Goal: Information Seeking & Learning: Learn about a topic

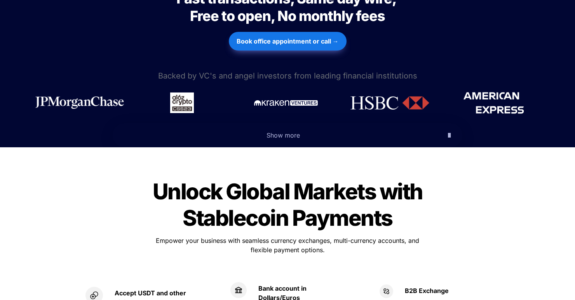
scroll to position [369, 0]
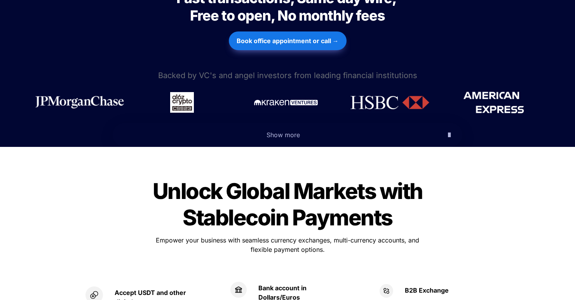
click at [278, 131] on span "Show more" at bounding box center [283, 135] width 33 height 8
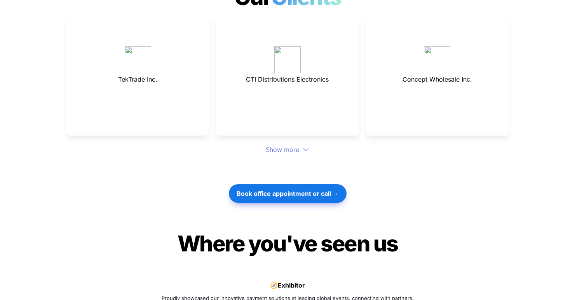
scroll to position [2425, 0]
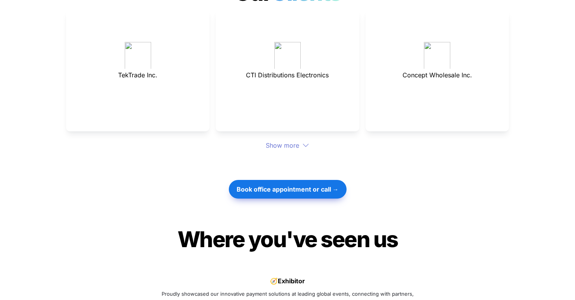
click at [278, 141] on div "Show more" at bounding box center [287, 145] width 443 height 9
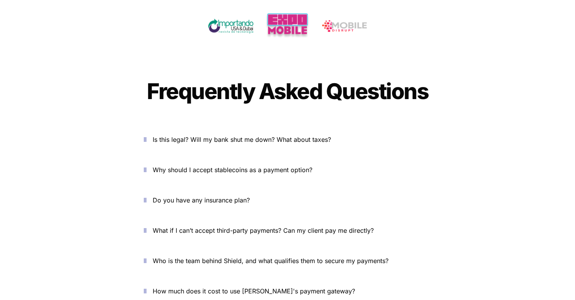
scroll to position [2997, 0]
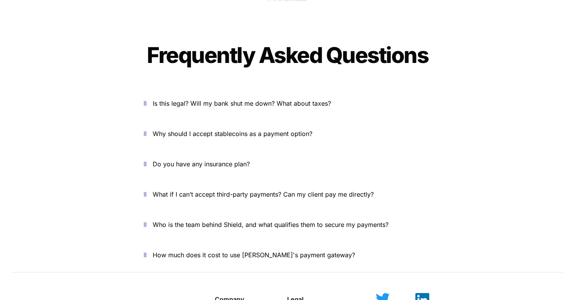
click at [232, 99] on span "Is this legal? Will my bank shut me down? What about taxes?" at bounding box center [242, 103] width 178 height 8
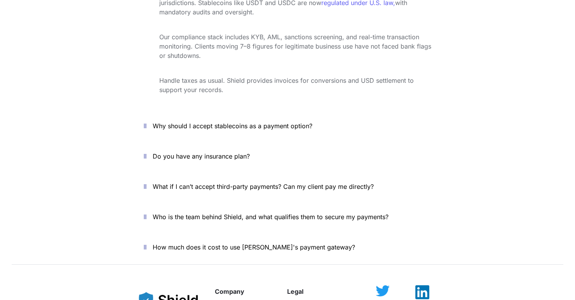
scroll to position [3134, 0]
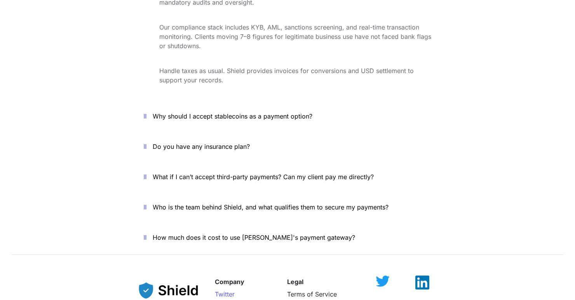
click at [225, 112] on span "Why should I accept stablecoins as a payment option?" at bounding box center [233, 116] width 160 height 8
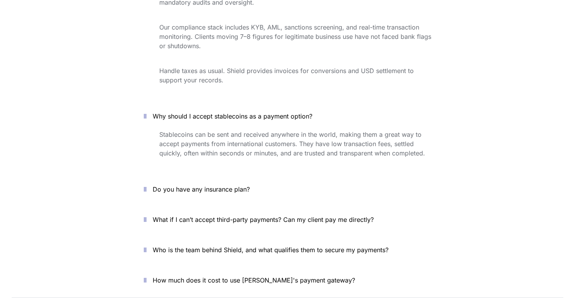
click at [224, 216] on span "What if I can’t accept third-party payments? Can my client pay me directly?" at bounding box center [263, 220] width 221 height 8
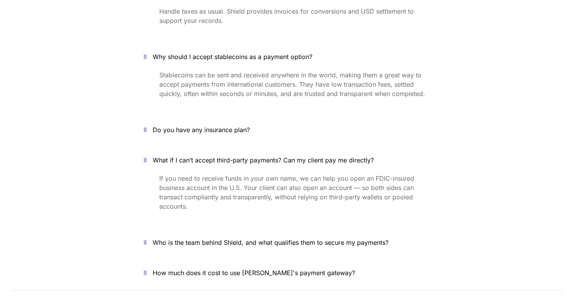
scroll to position [3222, 0]
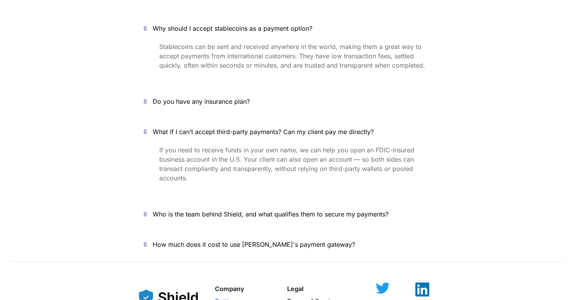
click at [229, 210] on span "Who is the team behind Shield, and what qualifies them to secure my payments?" at bounding box center [271, 214] width 236 height 8
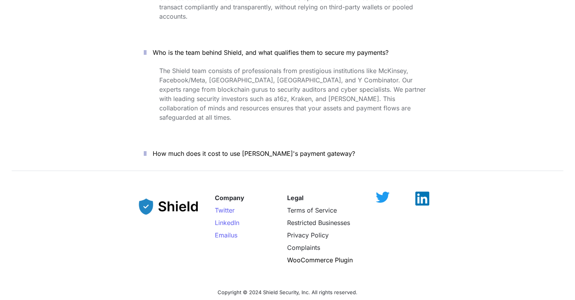
scroll to position [3390, 0]
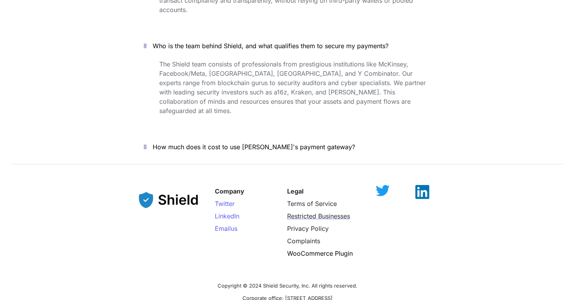
click at [304, 212] on span "Restricted Businesses" at bounding box center [318, 216] width 63 height 8
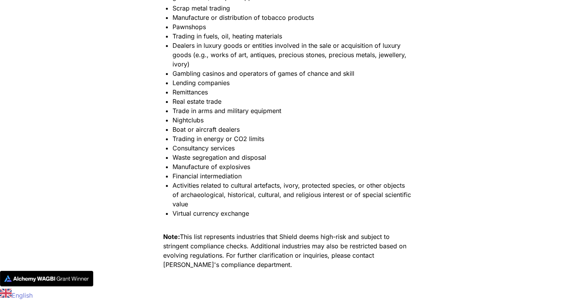
scroll to position [1902, 0]
